Goal: Task Accomplishment & Management: Manage account settings

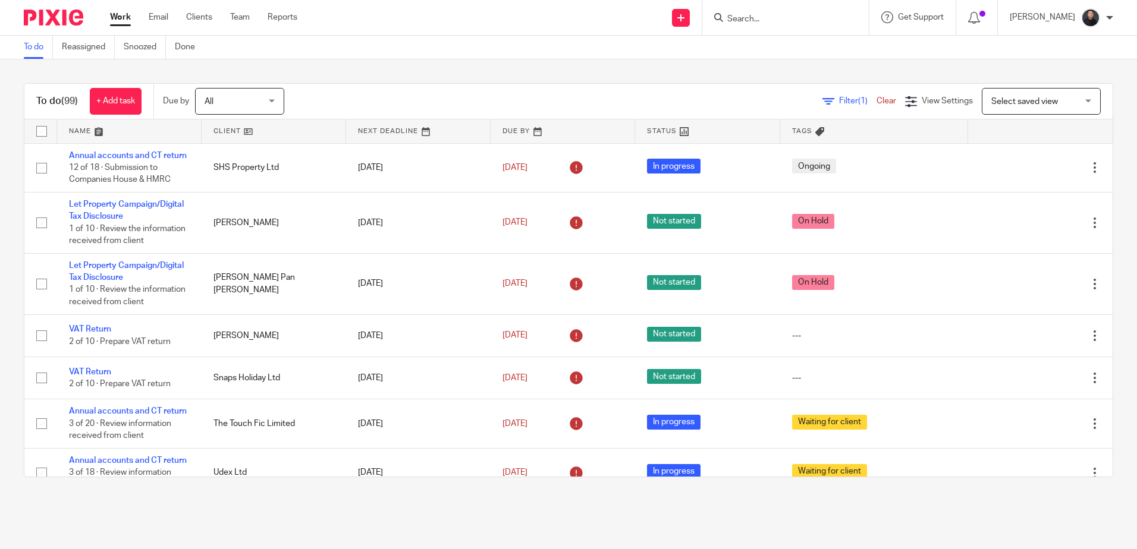
drag, startPoint x: 134, startPoint y: 151, endPoint x: 146, endPoint y: 119, distance: 33.9
click at [134, 150] on td "Annual accounts and CT return 12 of 18 · Submission to Companies House & HMRC" at bounding box center [129, 167] width 144 height 49
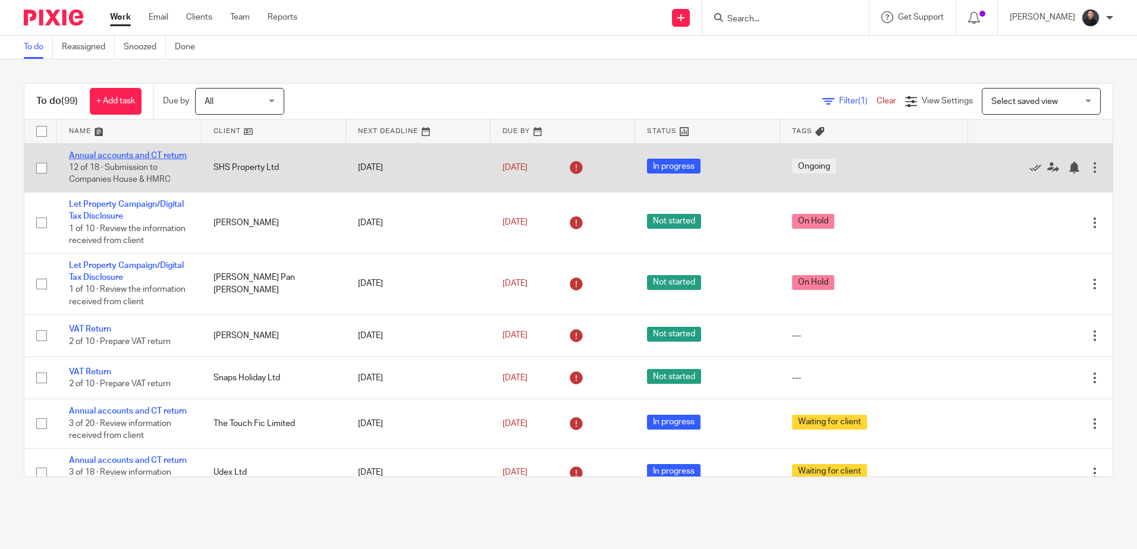
click at [87, 158] on link "Annual accounts and CT return" at bounding box center [128, 156] width 118 height 8
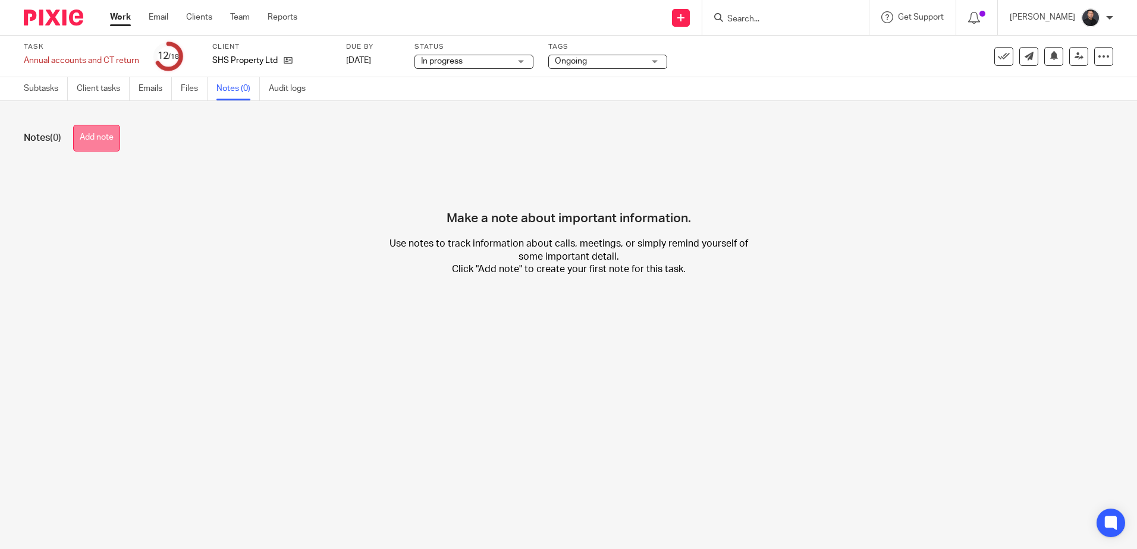
click at [96, 140] on button "Add note" at bounding box center [96, 138] width 47 height 27
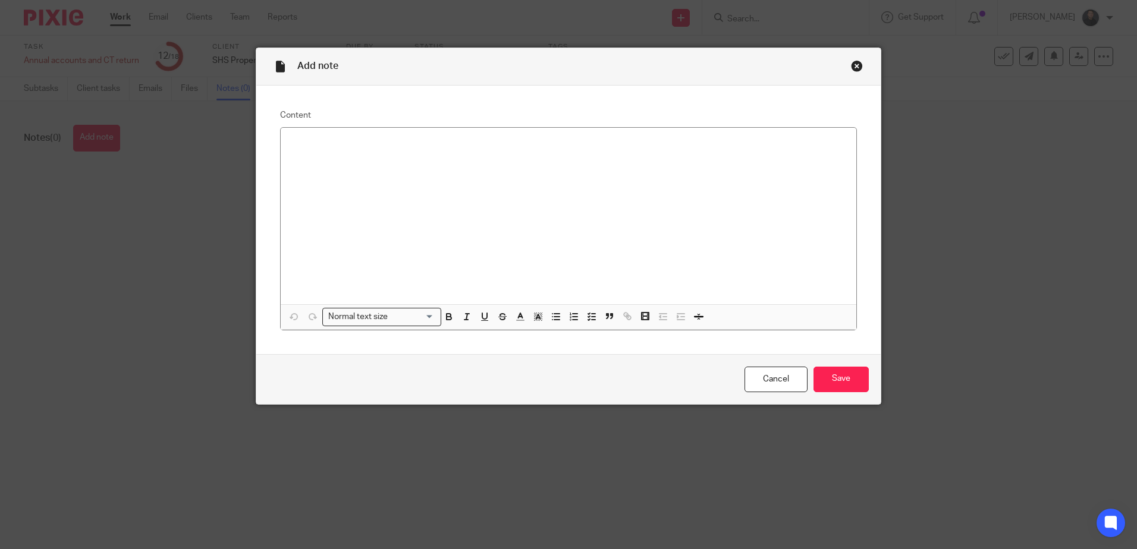
click at [382, 152] on div at bounding box center [568, 216] width 575 height 177
click at [831, 383] on input "Save" at bounding box center [840, 380] width 55 height 26
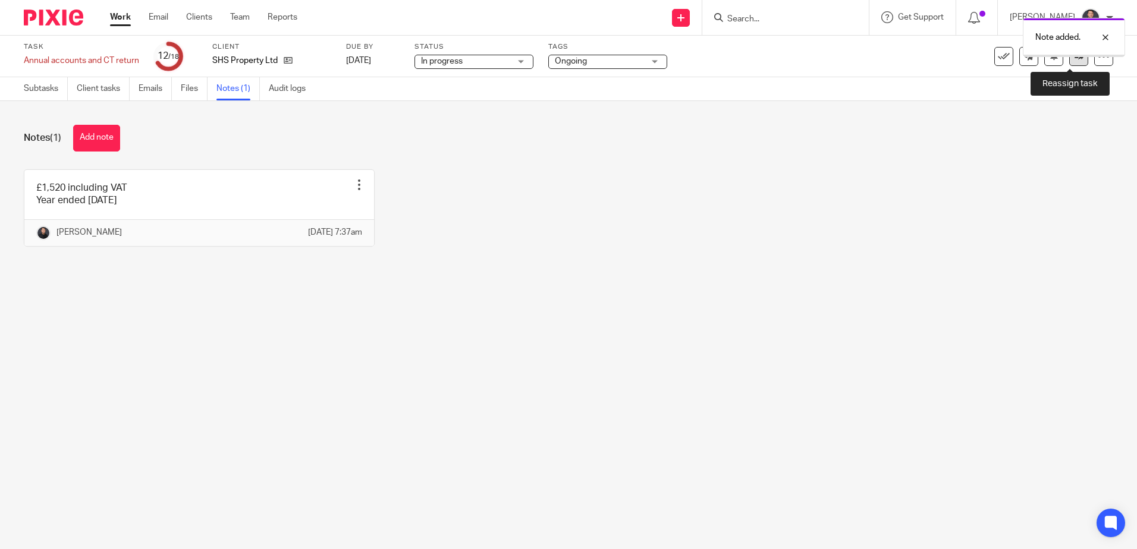
click at [1074, 59] on icon at bounding box center [1078, 56] width 9 height 9
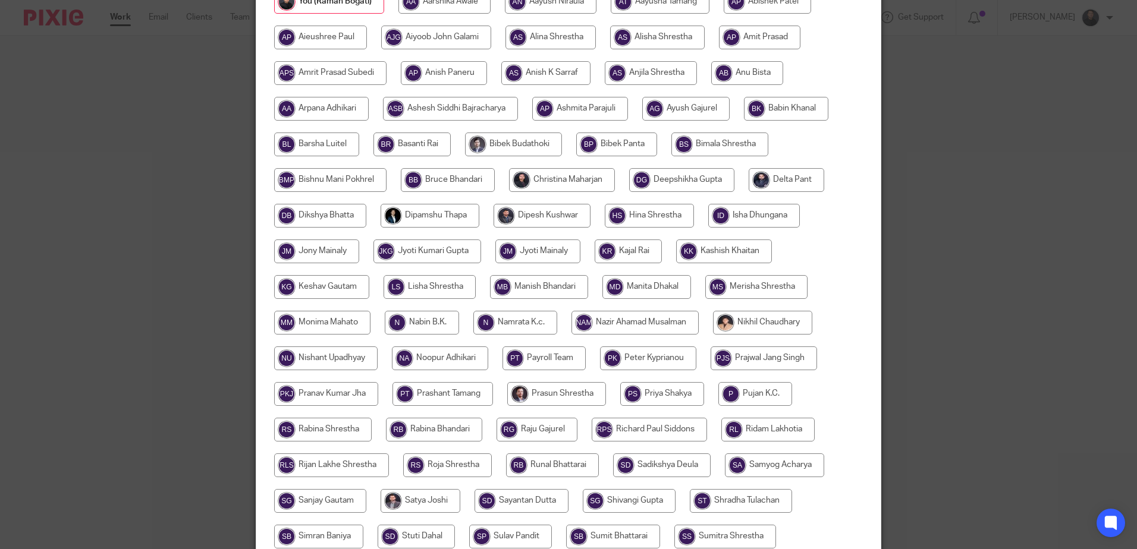
scroll to position [371, 0]
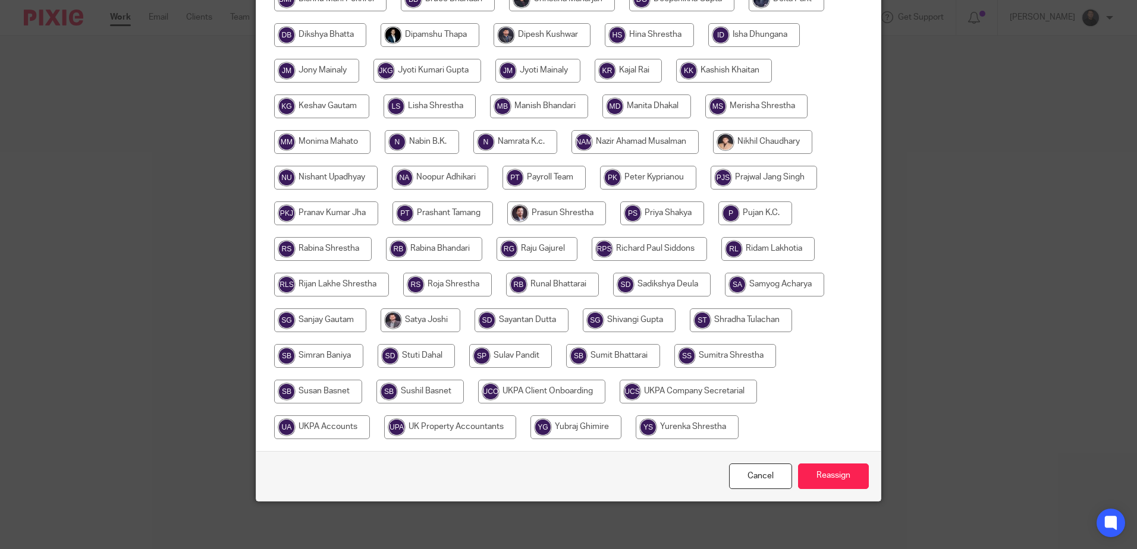
click at [340, 426] on input "radio" at bounding box center [322, 428] width 96 height 24
radio input "true"
click at [815, 480] on input "Reassign" at bounding box center [833, 477] width 71 height 26
